Goal: Navigation & Orientation: Find specific page/section

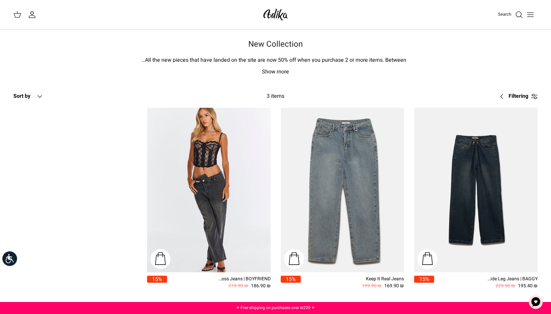
click at [410, 73] on p "Show more" at bounding box center [276, 72] width 468 height 9
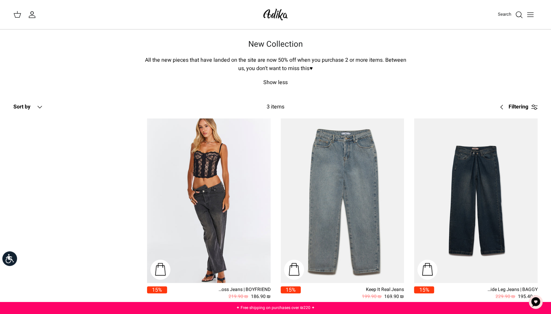
click at [267, 22] on img at bounding box center [275, 15] width 28 height 16
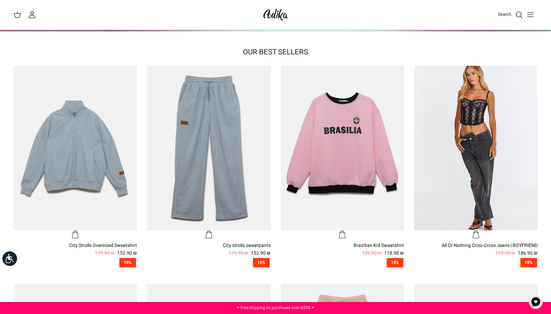
scroll to position [197, 0]
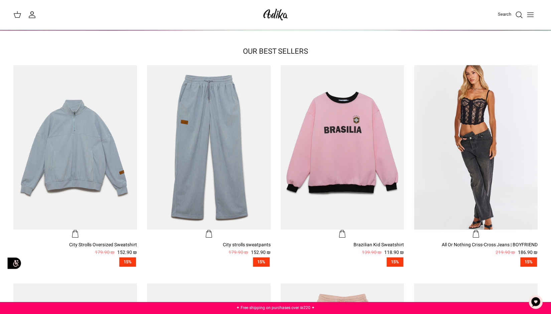
click at [534, 17] on button "Toggle menu" at bounding box center [530, 14] width 15 height 15
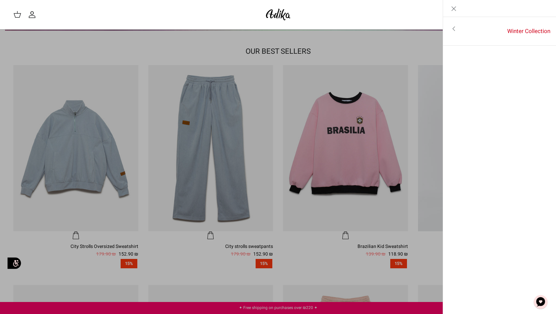
click at [455, 31] on icon "Toggle menu" at bounding box center [454, 29] width 8 height 8
click at [277, 53] on link "Toggle menu" at bounding box center [278, 157] width 556 height 314
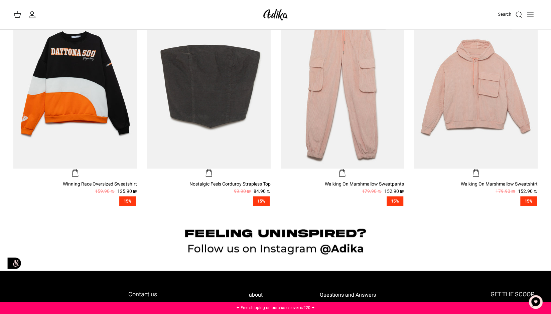
scroll to position [477, 0]
